Goal: Task Accomplishment & Management: Use online tool/utility

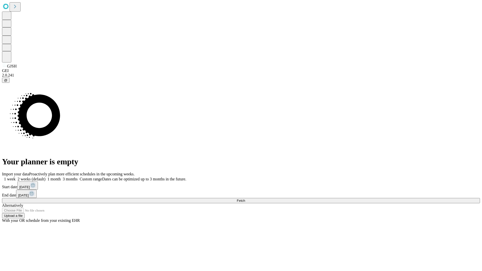
click at [245, 199] on span "Fetch" at bounding box center [240, 201] width 8 height 4
